Goal: Task Accomplishment & Management: Manage account settings

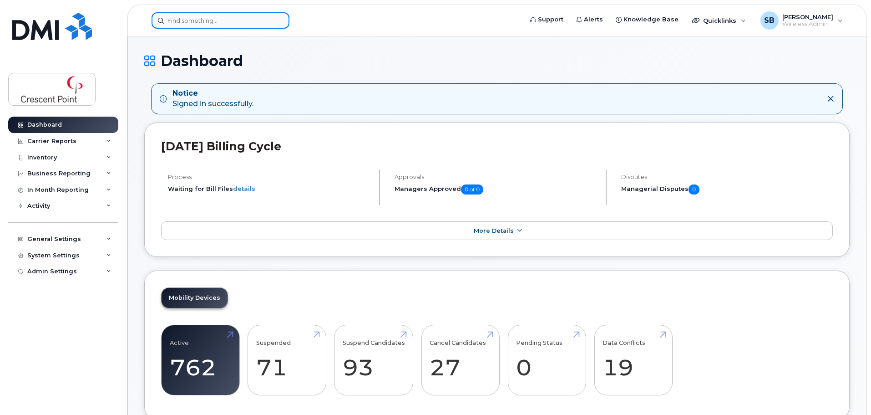
click at [228, 21] on input at bounding box center [221, 20] width 138 height 16
paste input "3068344329"
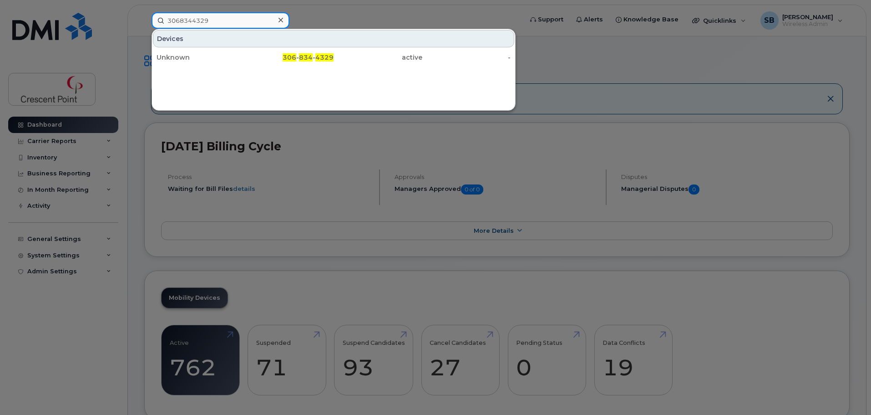
type input "3068344329"
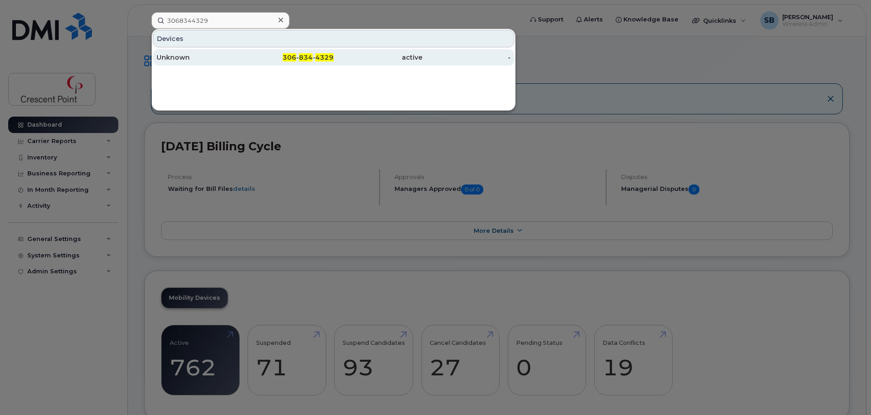
drag, startPoint x: 225, startPoint y: 31, endPoint x: 217, endPoint y: 51, distance: 21.5
click at [245, 51] on div "Unknown" at bounding box center [289, 57] width 89 height 16
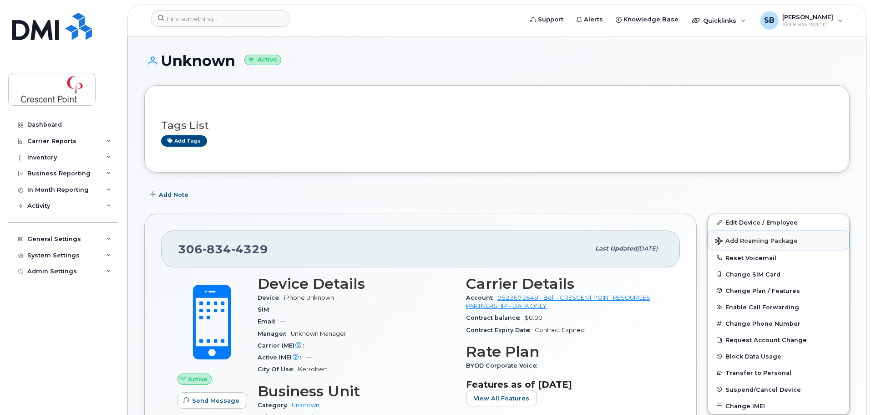
click at [781, 231] on button "Add Roaming Package" at bounding box center [778, 240] width 141 height 19
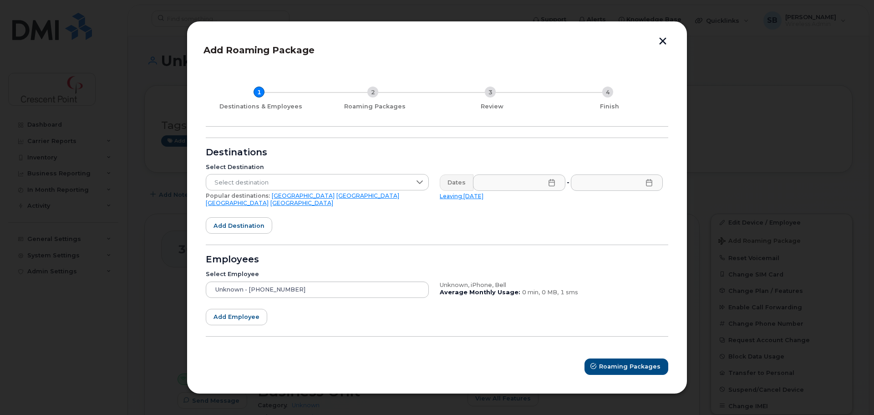
click at [663, 44] on button "button" at bounding box center [663, 42] width 14 height 10
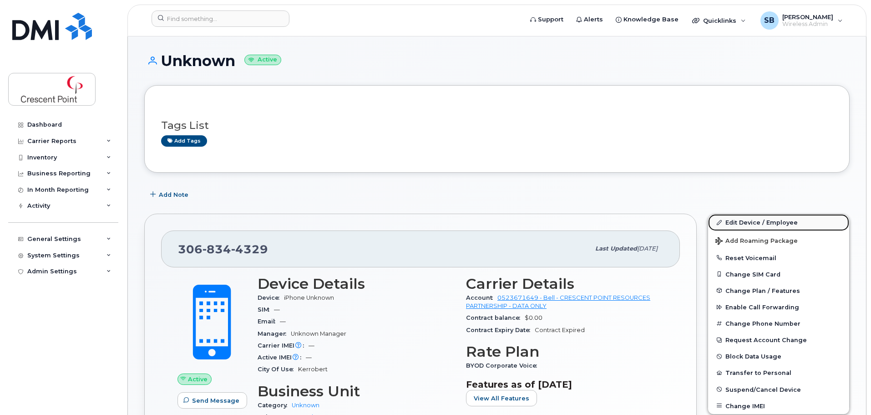
click at [768, 218] on link "Edit Device / Employee" at bounding box center [778, 222] width 141 height 16
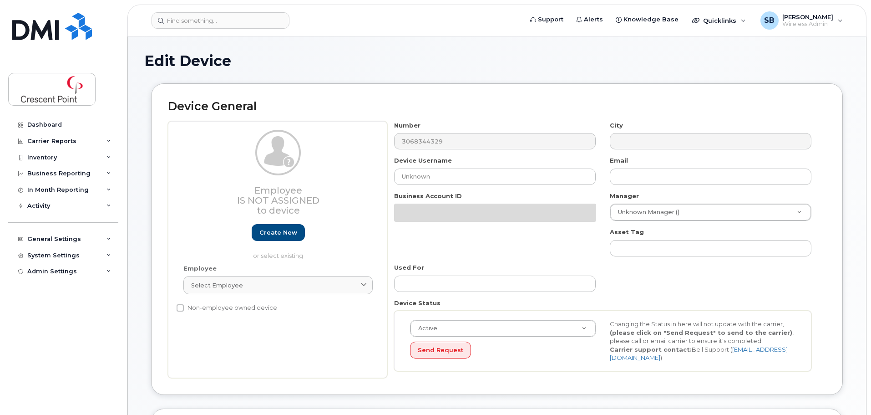
select select "29256663"
select select "29256664"
select select "29256665"
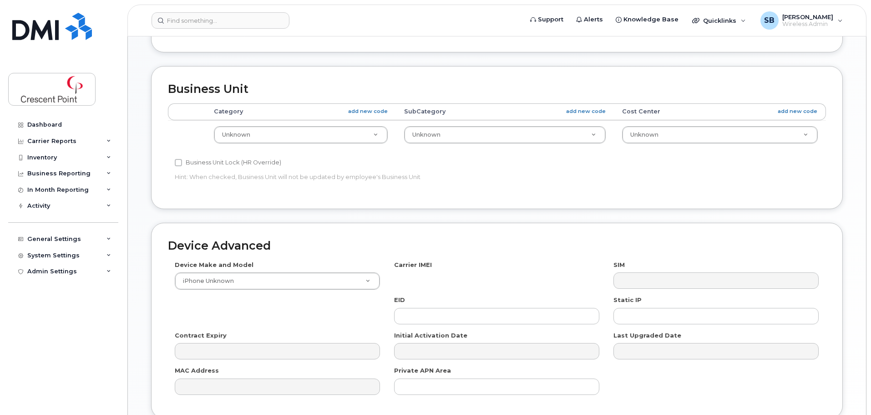
scroll to position [364, 0]
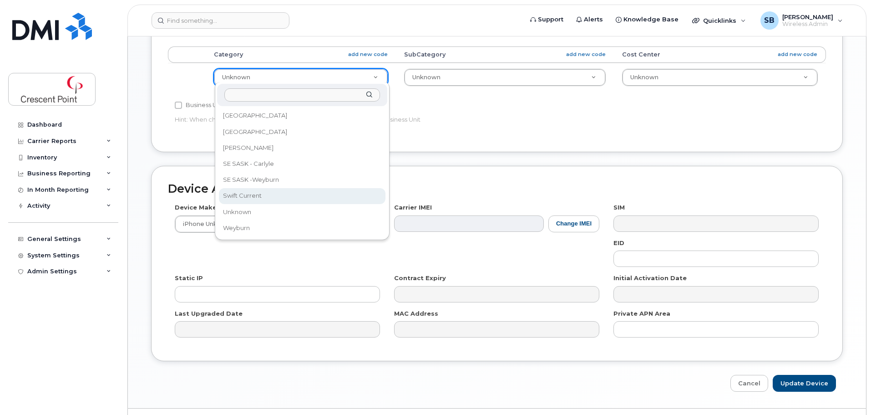
select select "29256669"
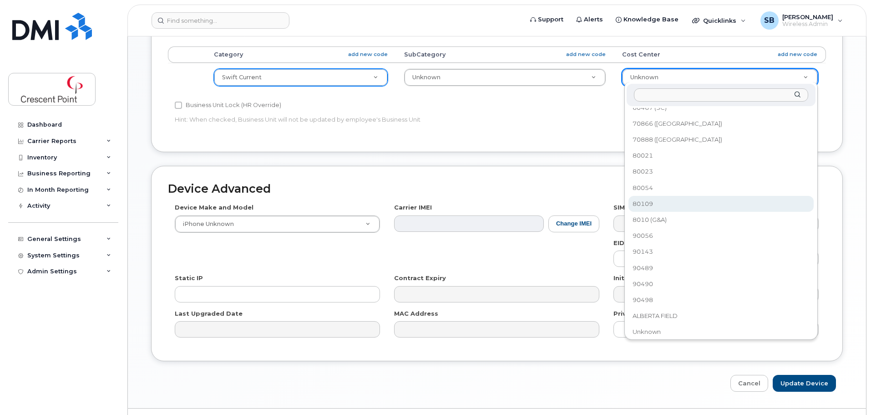
scroll to position [0, 0]
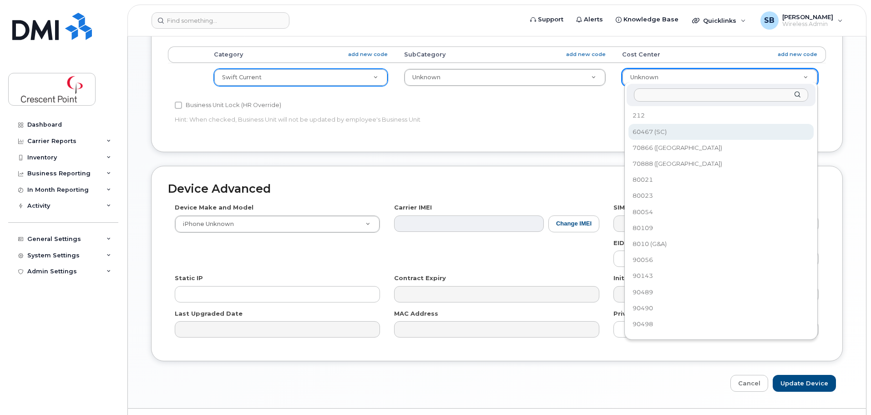
select select "35751401"
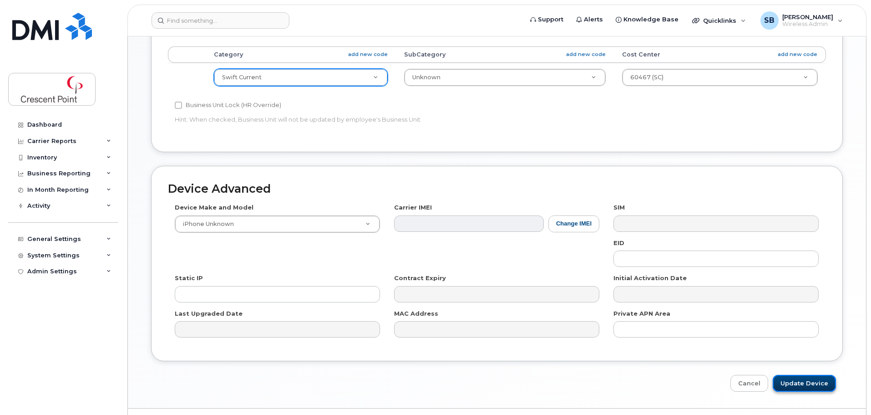
click at [802, 385] on input "Update Device" at bounding box center [804, 383] width 63 height 17
type input "Saving..."
